Goal: Information Seeking & Learning: Learn about a topic

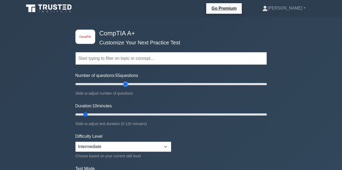
type input "55"
click at [127, 83] on input "Number of questions: 55 questions" at bounding box center [171, 84] width 192 height 6
click at [166, 145] on select "Beginner Intermediate Expert" at bounding box center [123, 146] width 96 height 10
select select "expert"
click at [75, 141] on select "Beginner Intermediate Expert" at bounding box center [123, 146] width 96 height 10
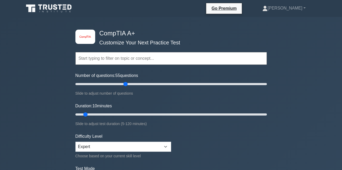
click at [202, 132] on form "Topics Hardware Operating Systems Networking Security Troubleshooting Mobile De…" at bounding box center [171, 117] width 192 height 163
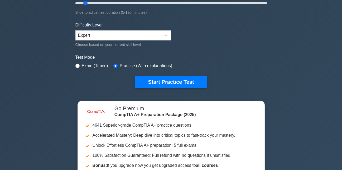
scroll to position [106, 0]
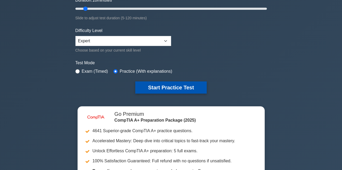
click at [170, 86] on button "Start Practice Test" at bounding box center [170, 87] width 71 height 12
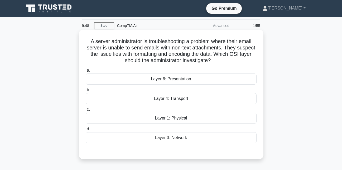
click at [160, 79] on div "Layer 6: Presentation" at bounding box center [171, 78] width 171 height 11
click at [86, 72] on input "a. Layer 6: Presentation" at bounding box center [86, 70] width 0 height 3
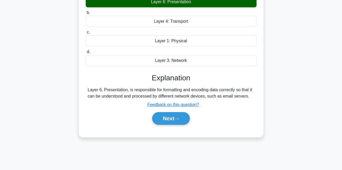
scroll to position [79, 0]
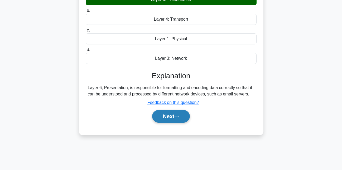
click at [167, 116] on button "Next" at bounding box center [171, 116] width 38 height 13
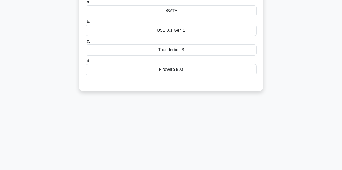
scroll to position [26, 0]
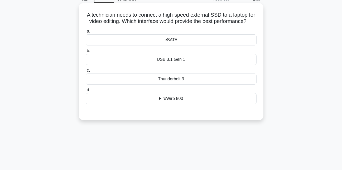
click at [120, 45] on div "eSATA" at bounding box center [171, 39] width 171 height 11
click at [86, 33] on input "a. eSATA" at bounding box center [86, 31] width 0 height 3
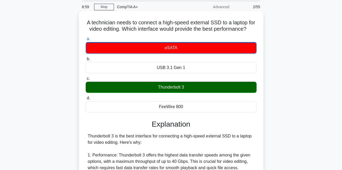
scroll to position [0, 0]
